Goal: Check status: Check status

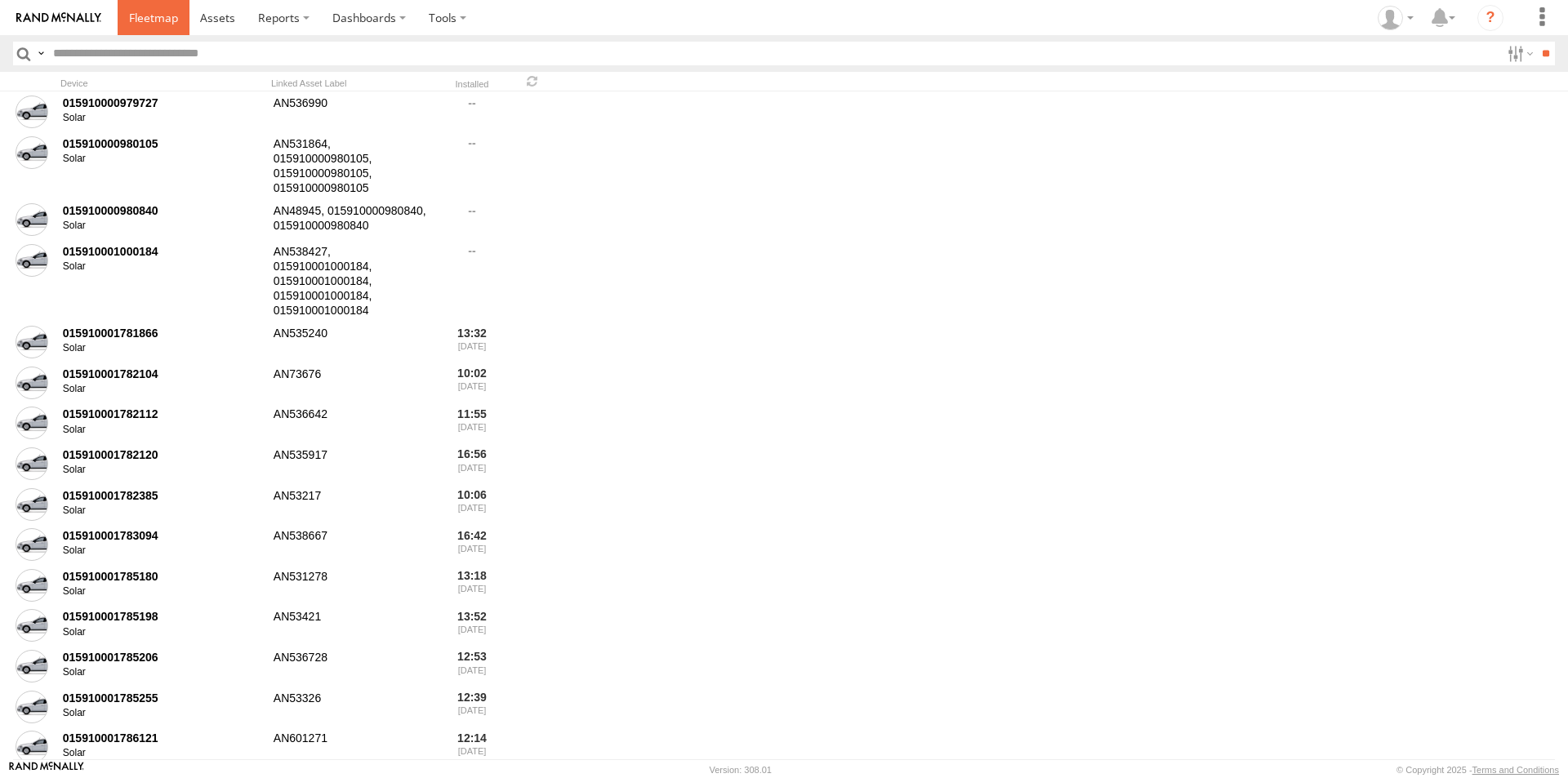
click at [186, 21] on link at bounding box center [153, 18] width 72 height 35
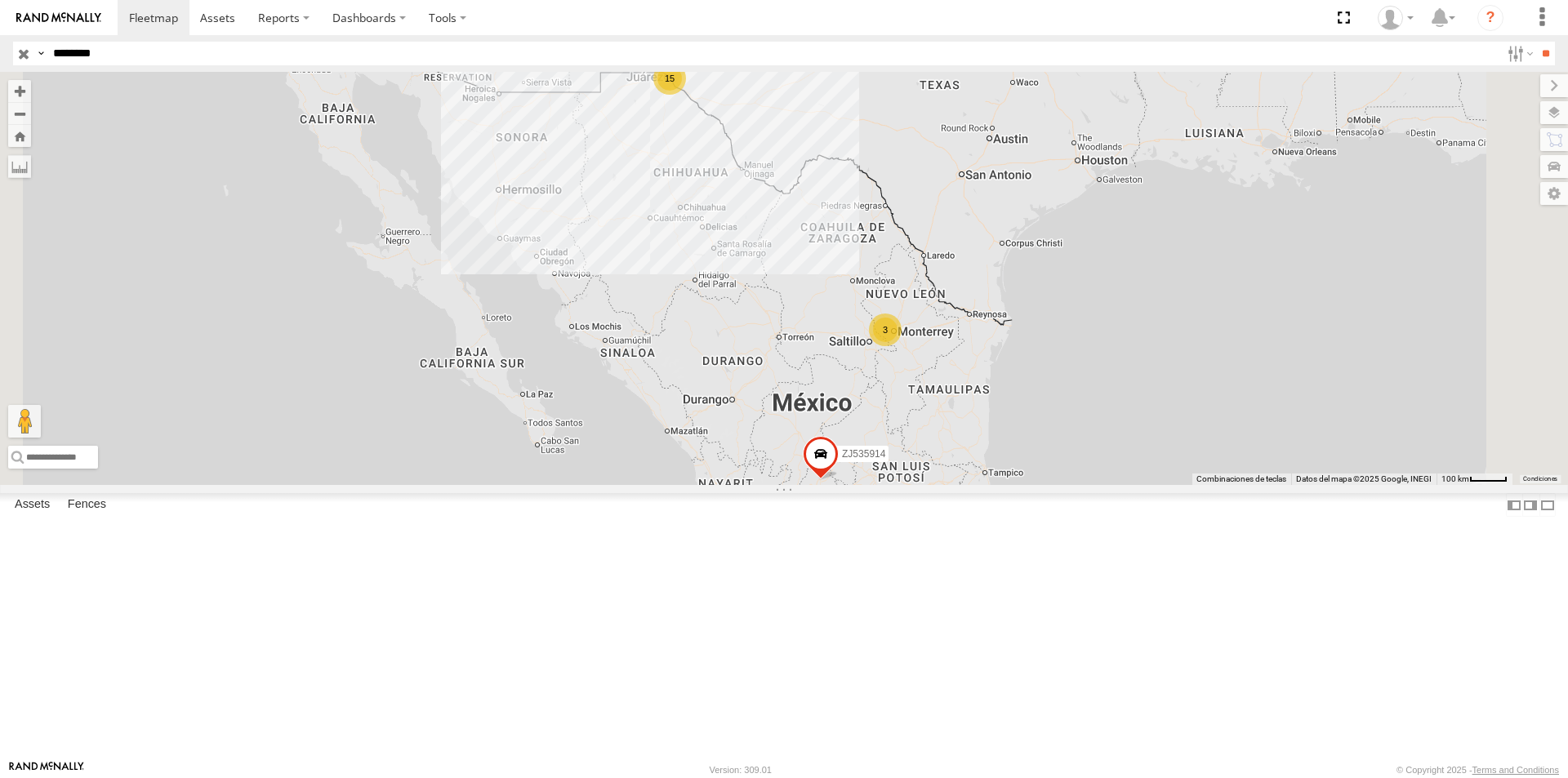
type input "********"
click at [1536, 41] on input "**" at bounding box center [1545, 53] width 19 height 24
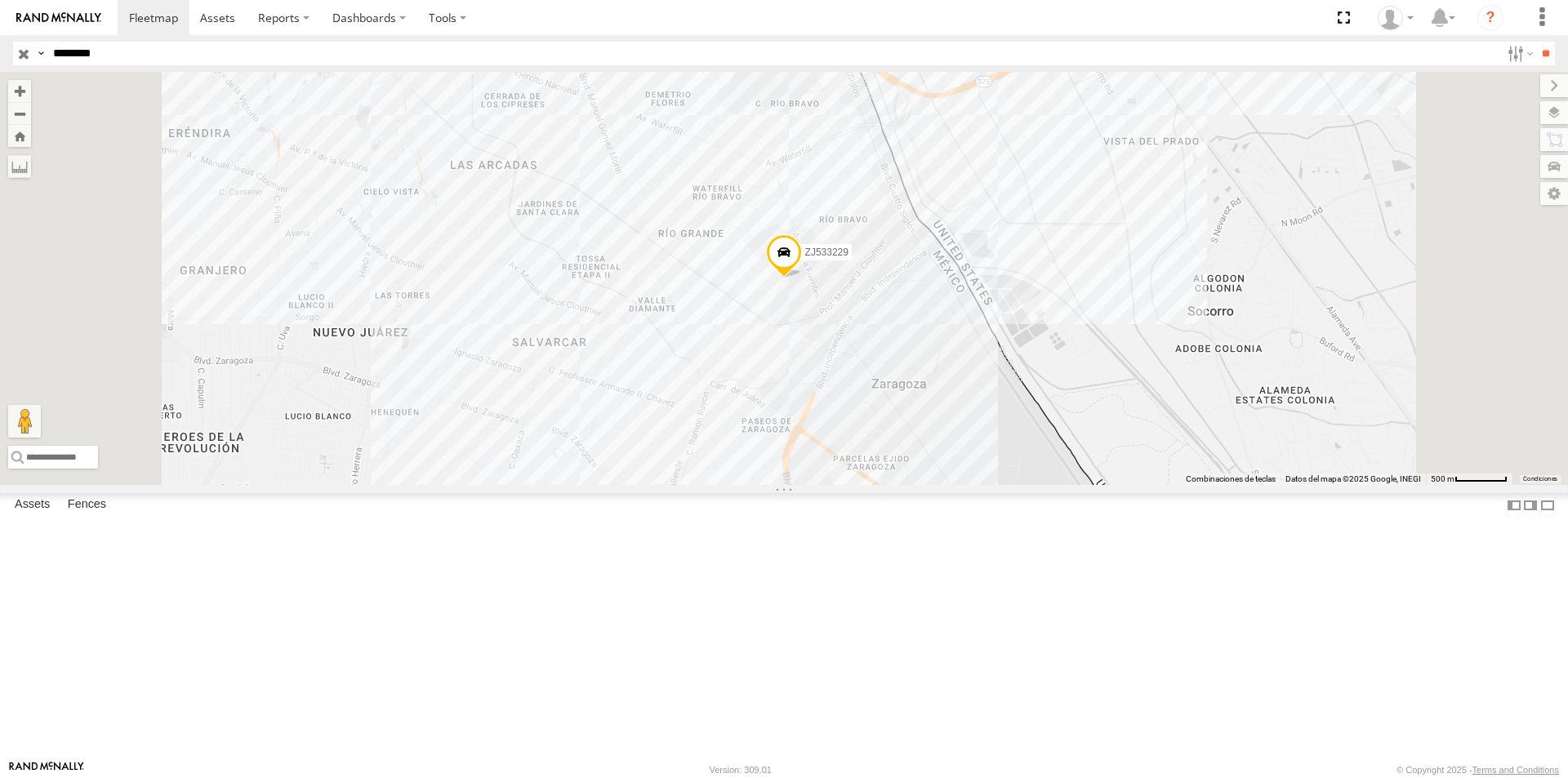
click at [29, 53] on input "button" at bounding box center [24, 53] width 21 height 24
